Goal: Task Accomplishment & Management: Use online tool/utility

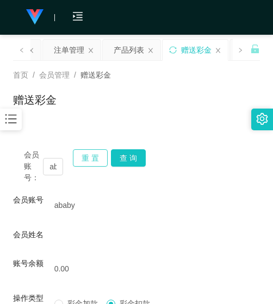
click at [87, 156] on button "重 置" at bounding box center [90, 157] width 35 height 17
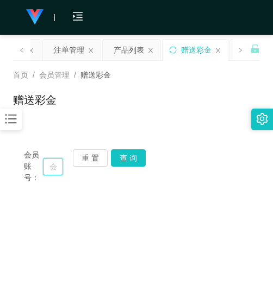
click at [49, 169] on input "text" at bounding box center [53, 166] width 20 height 17
paste input "LWY91"
type input "LWY91"
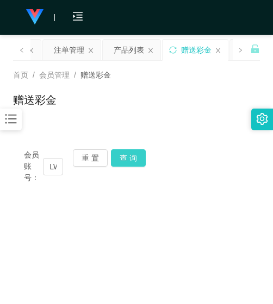
click at [118, 156] on button "查 询" at bounding box center [128, 157] width 35 height 17
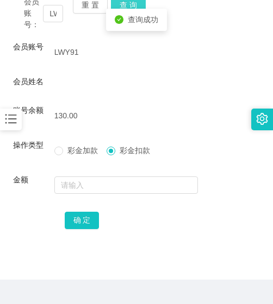
scroll to position [179, 0]
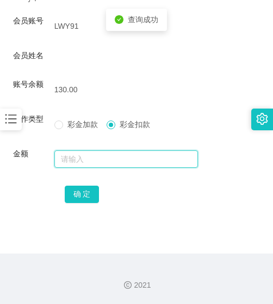
click at [111, 161] on input "text" at bounding box center [126, 158] width 144 height 17
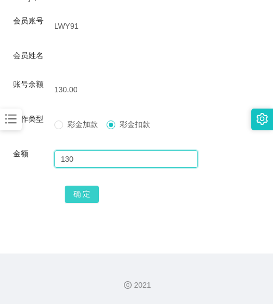
type input "130"
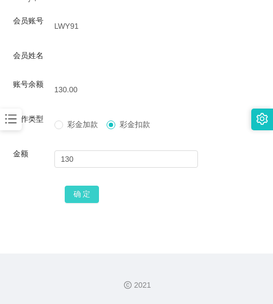
click at [91, 192] on button "确 定" at bounding box center [82, 194] width 35 height 17
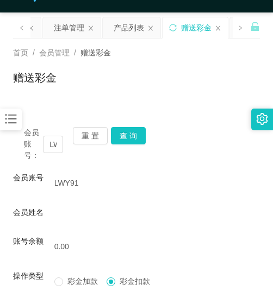
scroll to position [16, 0]
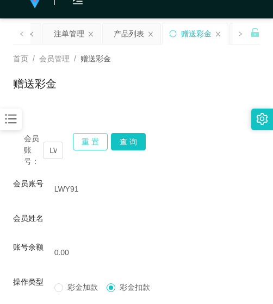
click at [87, 139] on button "重 置" at bounding box center [90, 141] width 35 height 17
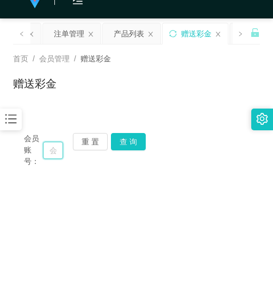
click at [56, 155] on input "text" at bounding box center [53, 150] width 20 height 17
paste input "01115536398"
type input "01115536398"
click at [134, 136] on button "查 询" at bounding box center [128, 141] width 35 height 17
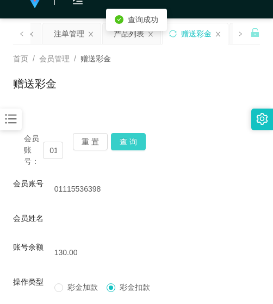
scroll to position [179, 0]
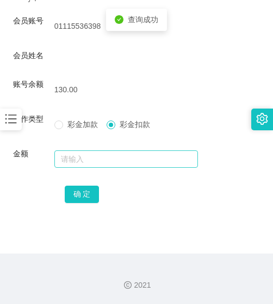
click at [121, 151] on form "会员账号 01115536398 会员姓名 账号余额 130.00 操作类型 彩金加款 彩金扣款 金额 确 定" at bounding box center [136, 110] width 247 height 190
click at [121, 154] on input "text" at bounding box center [126, 158] width 144 height 17
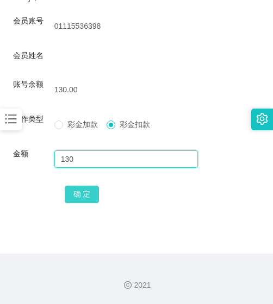
type input "130"
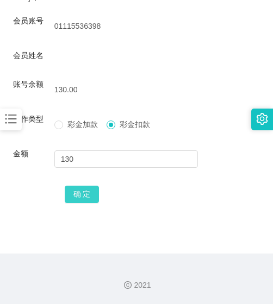
click at [74, 194] on button "确 定" at bounding box center [82, 194] width 35 height 17
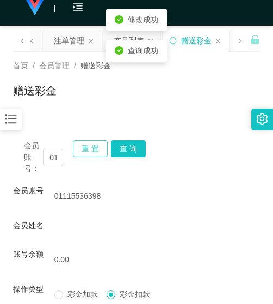
scroll to position [0, 0]
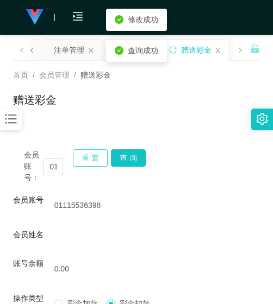
drag, startPoint x: 85, startPoint y: 160, endPoint x: 79, endPoint y: 161, distance: 6.6
click at [85, 160] on button "重 置" at bounding box center [90, 157] width 35 height 17
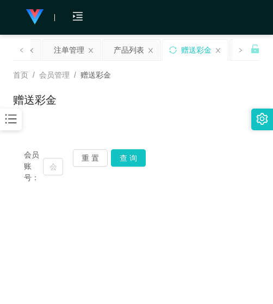
click at [99, 105] on div "赠送彩金" at bounding box center [136, 104] width 247 height 25
click at [51, 169] on input "text" at bounding box center [53, 166] width 20 height 17
paste input "LWY91"
type input "LWY91"
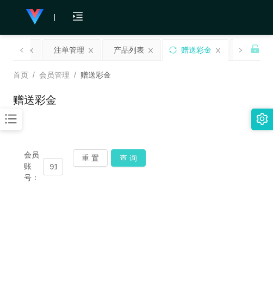
scroll to position [0, 0]
click at [128, 161] on button "查 询" at bounding box center [128, 157] width 35 height 17
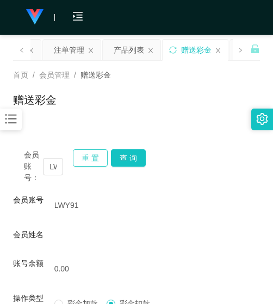
click at [93, 155] on button "重 置" at bounding box center [90, 157] width 35 height 17
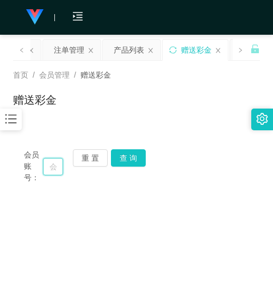
click at [45, 168] on input "text" at bounding box center [53, 166] width 20 height 17
paste input "LWY91"
type input "LWY91"
click at [119, 164] on button "查 询" at bounding box center [128, 157] width 35 height 17
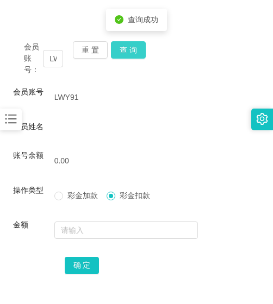
scroll to position [109, 0]
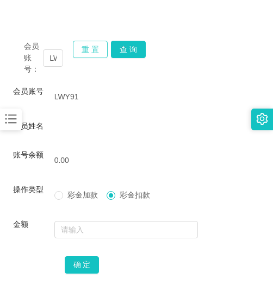
click at [83, 51] on button "重 置" at bounding box center [90, 49] width 35 height 17
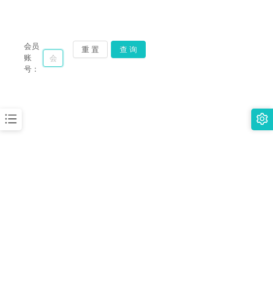
click at [57, 56] on input "text" at bounding box center [53, 57] width 20 height 17
paste input "0167200526"
type input "0167200526"
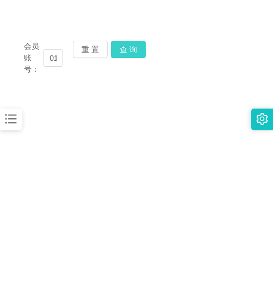
click at [117, 53] on button "查 询" at bounding box center [128, 49] width 35 height 17
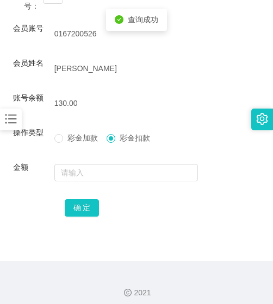
scroll to position [179, 0]
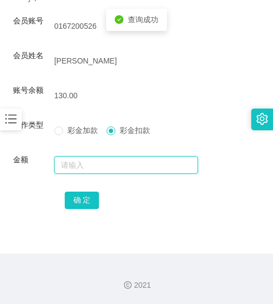
click at [95, 161] on input "text" at bounding box center [126, 164] width 144 height 17
type input "130"
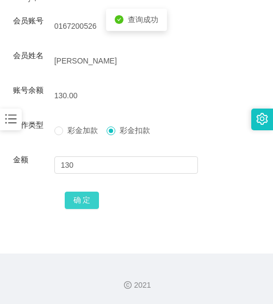
click at [86, 195] on button "确 定" at bounding box center [82, 200] width 35 height 17
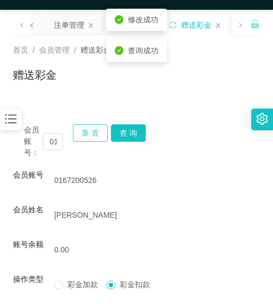
scroll to position [16, 0]
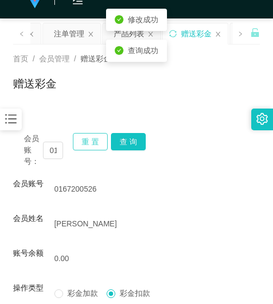
click at [106, 140] on button "重 置" at bounding box center [90, 141] width 35 height 17
